Goal: Information Seeking & Learning: Learn about a topic

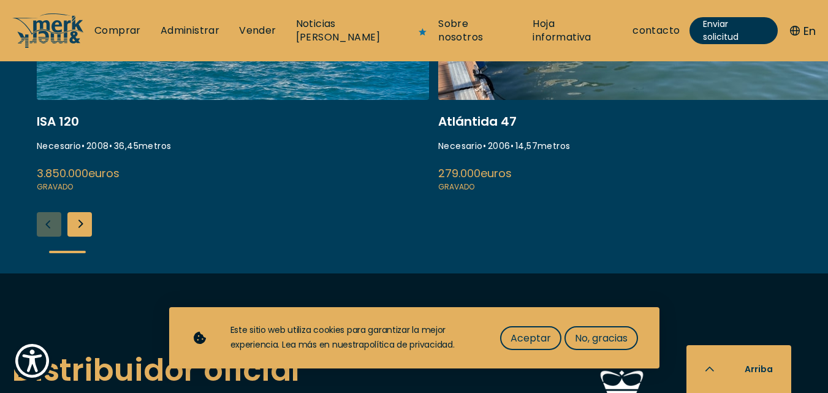
scroll to position [1717, 0]
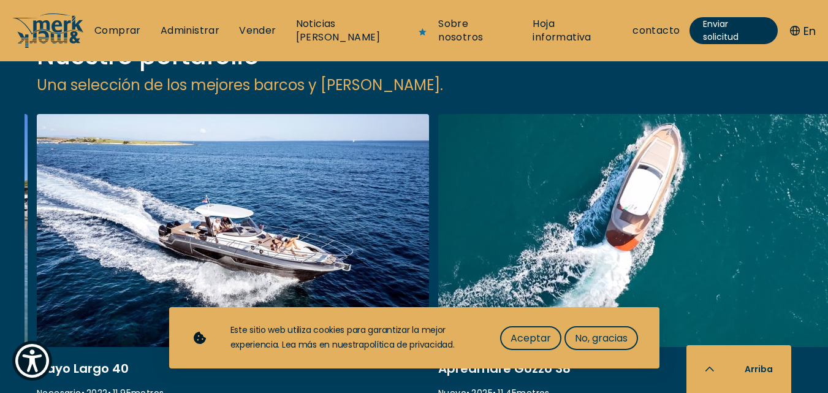
scroll to position [1656, 0]
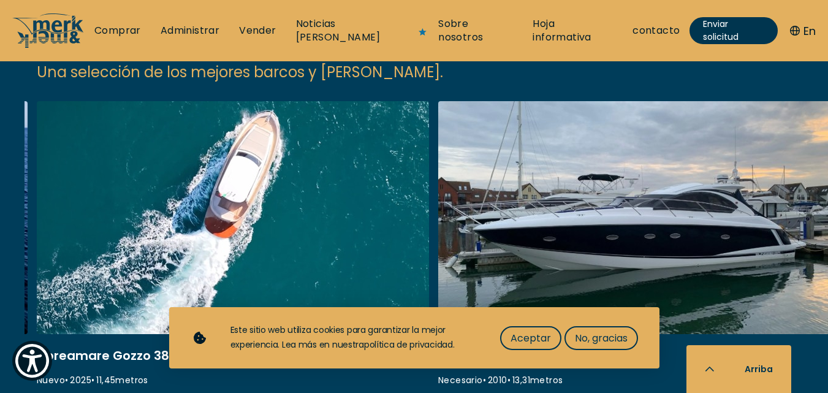
scroll to position [1717, 0]
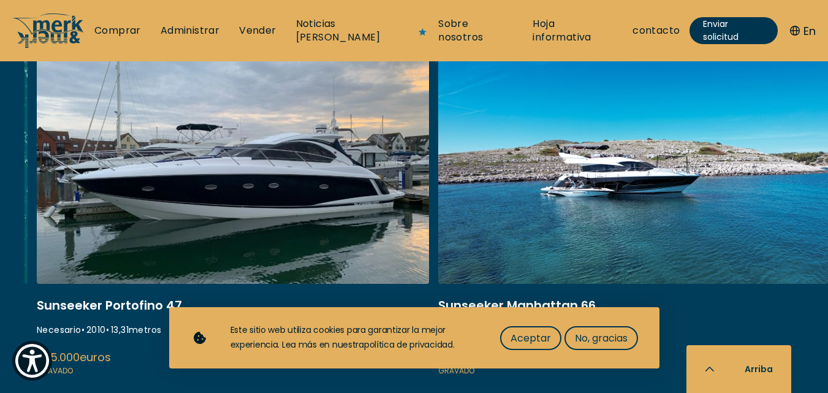
scroll to position [1656, 0]
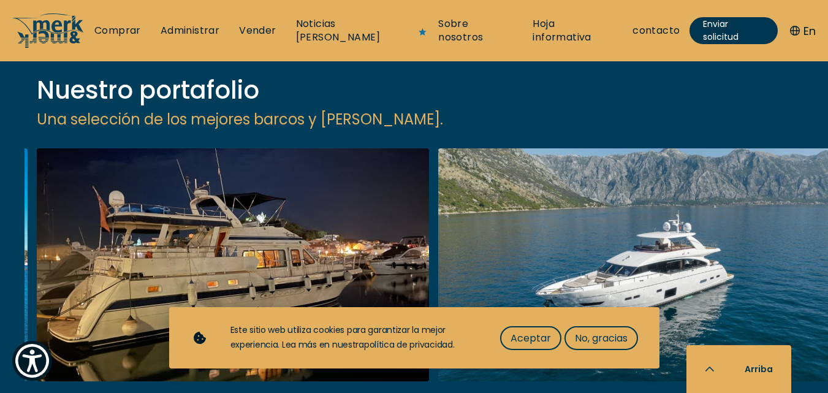
scroll to position [1594, 0]
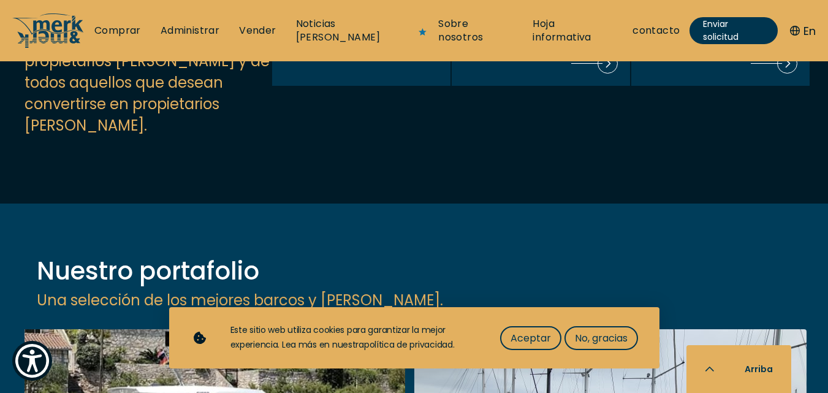
scroll to position [1410, 0]
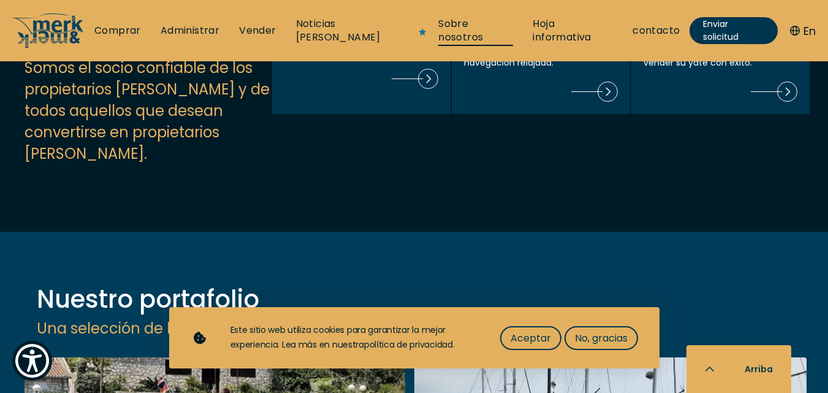
click at [446, 32] on font "Sobre nosotros" at bounding box center [460, 31] width 45 height 28
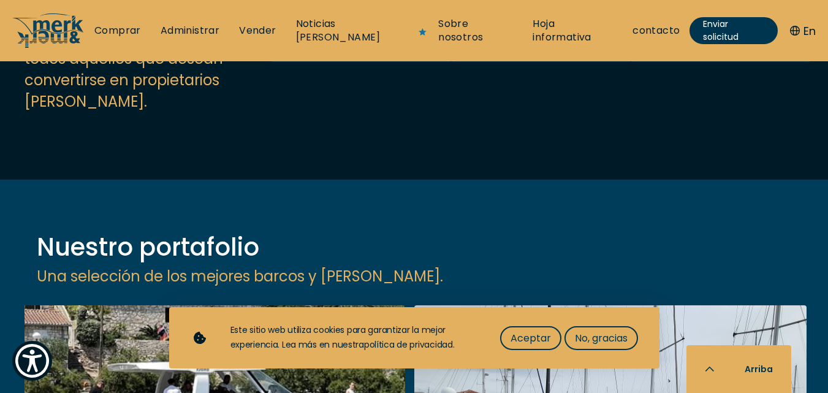
scroll to position [1533, 0]
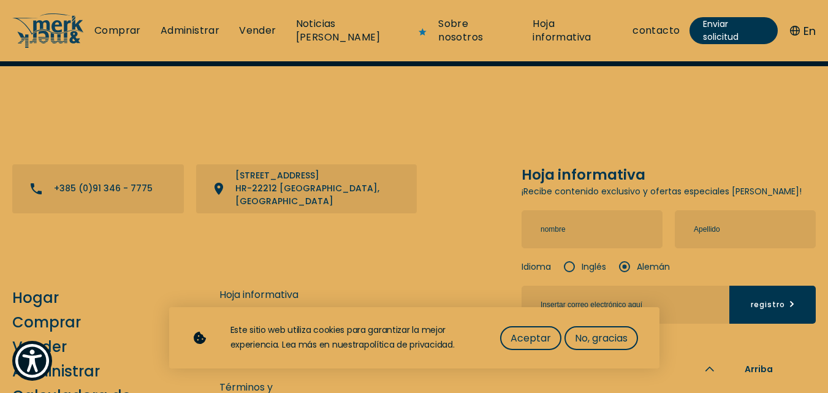
scroll to position [5335, 0]
